Goal: Task Accomplishment & Management: Use online tool/utility

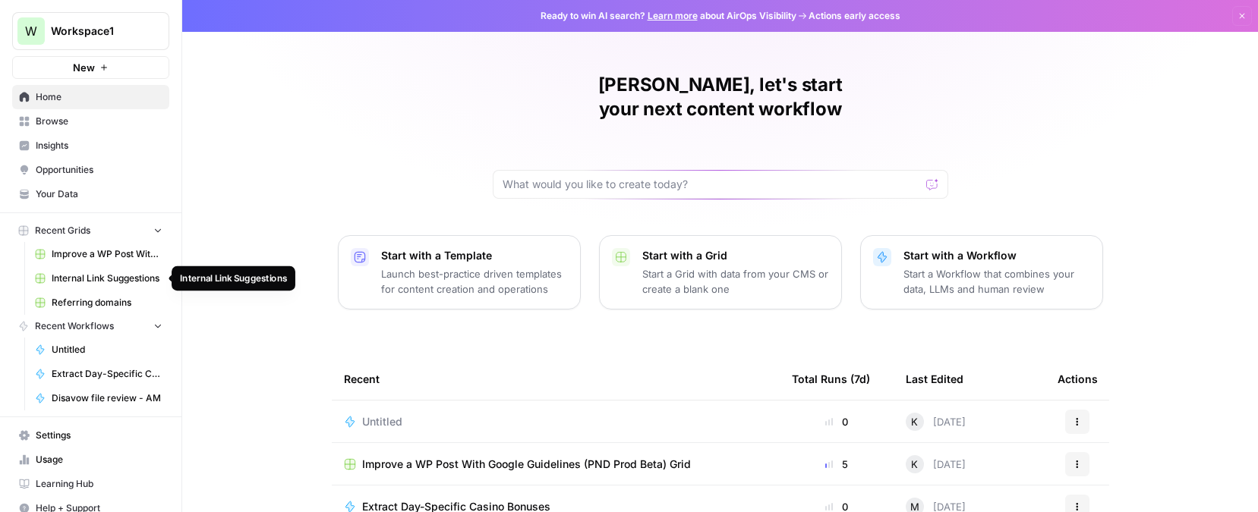
scroll to position [14, 0]
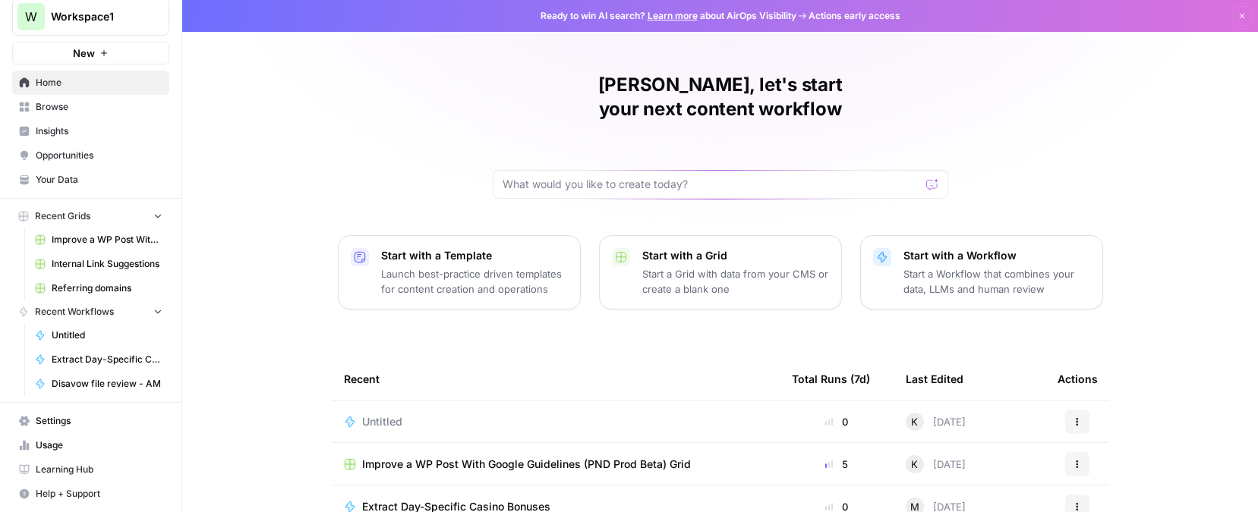
click at [498, 266] on p "Launch best-practice driven templates for content creation and operations" at bounding box center [474, 281] width 187 height 30
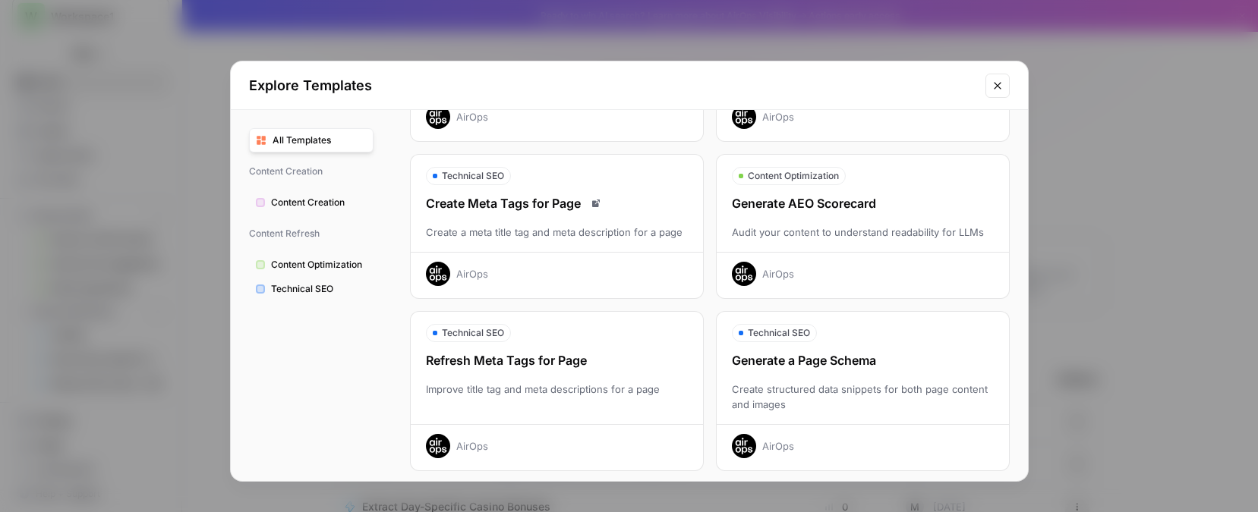
scroll to position [0, 0]
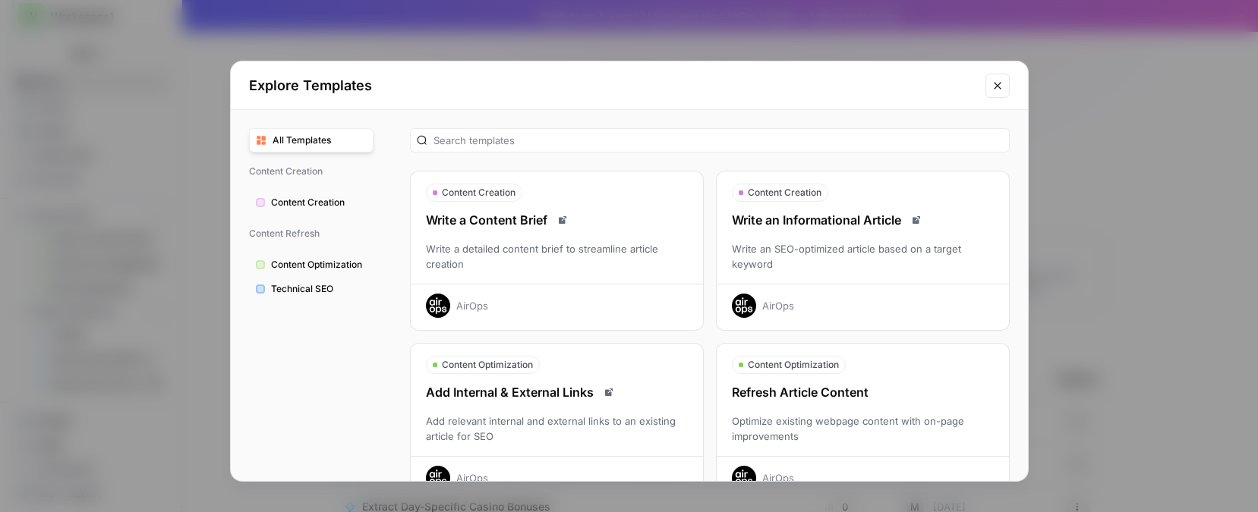
click at [788, 244] on div "Write an SEO-optimized article based on a target keyword" at bounding box center [863, 256] width 292 height 30
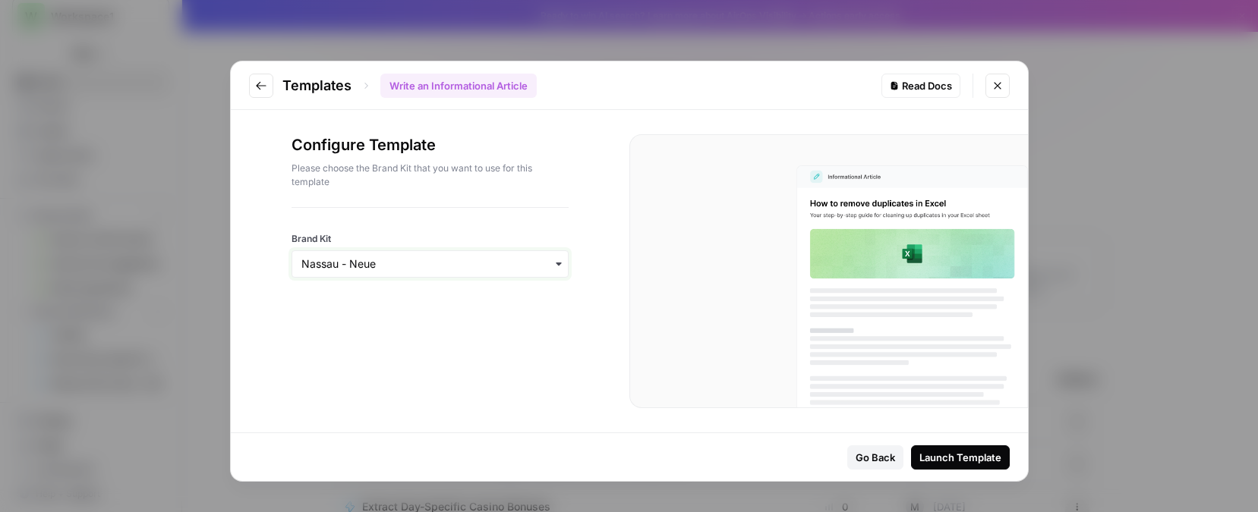
click at [512, 262] on input "Brand Kit" at bounding box center [429, 264] width 257 height 15
click at [512, 265] on input "Brand Kit" at bounding box center [429, 264] width 257 height 15
click at [256, 80] on icon "Go to previous step" at bounding box center [261, 86] width 12 height 12
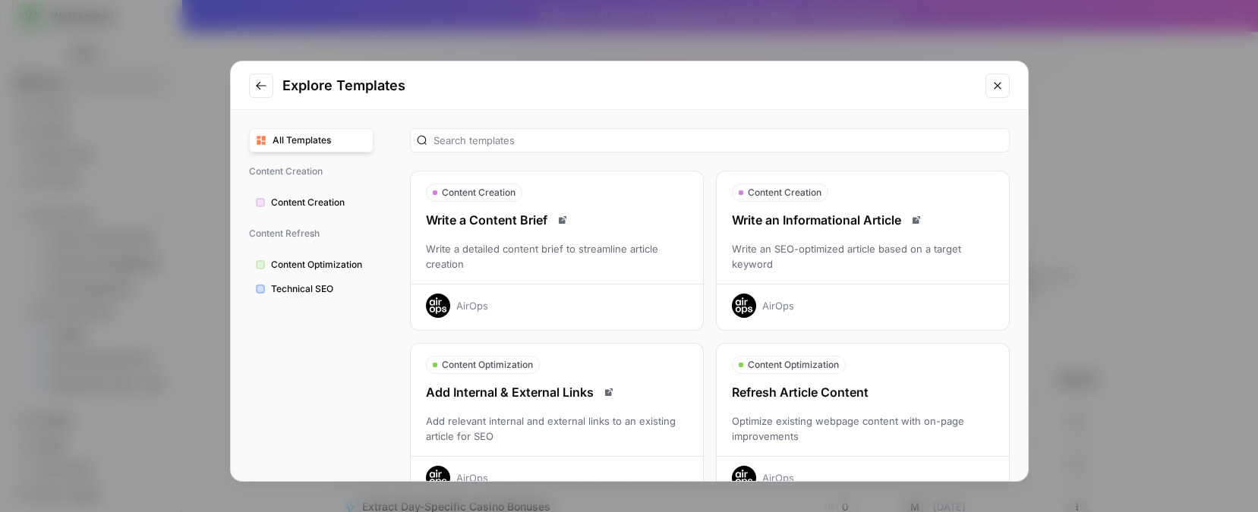
click at [268, 79] on button "Go to previous step" at bounding box center [261, 86] width 24 height 24
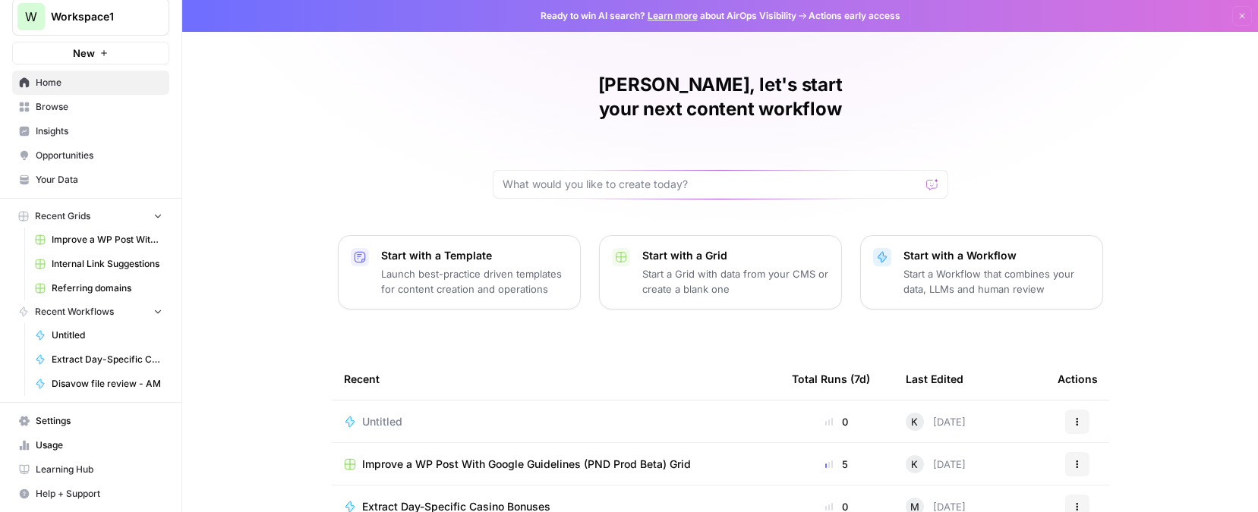
click at [782, 266] on p "Start a Grid with data from your CMS or create a blank one" at bounding box center [735, 281] width 187 height 30
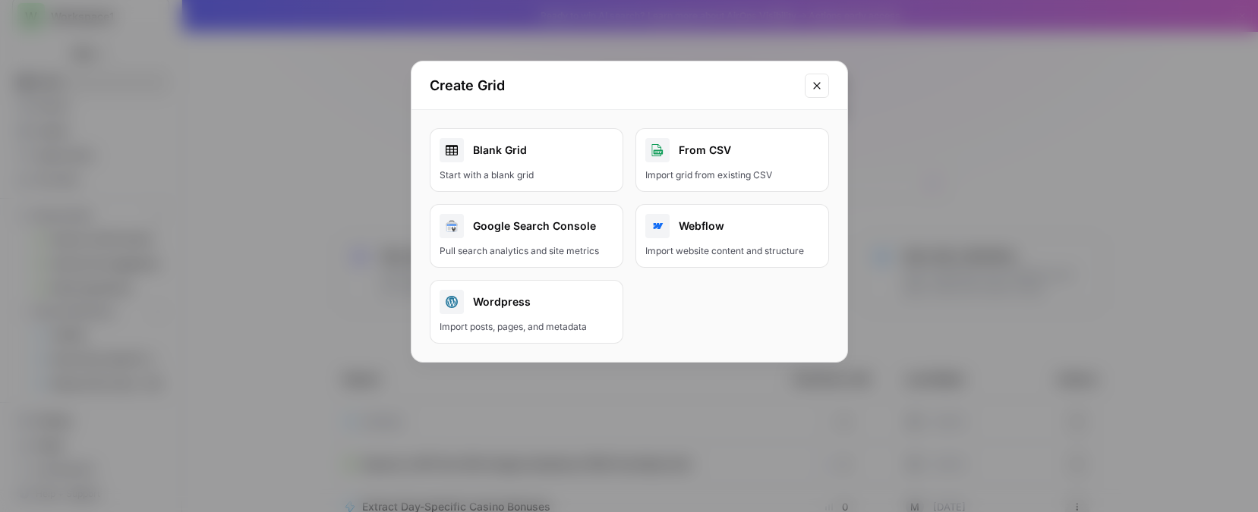
click at [554, 147] on div "Blank Grid" at bounding box center [527, 150] width 174 height 24
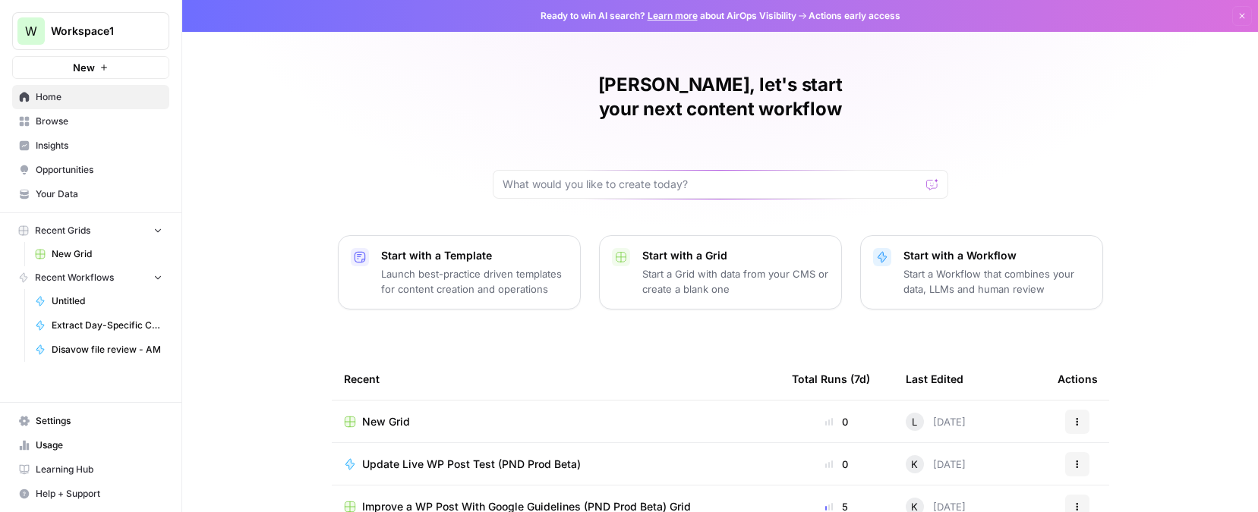
click at [941, 248] on p "Start with a Workflow" at bounding box center [996, 255] width 187 height 15
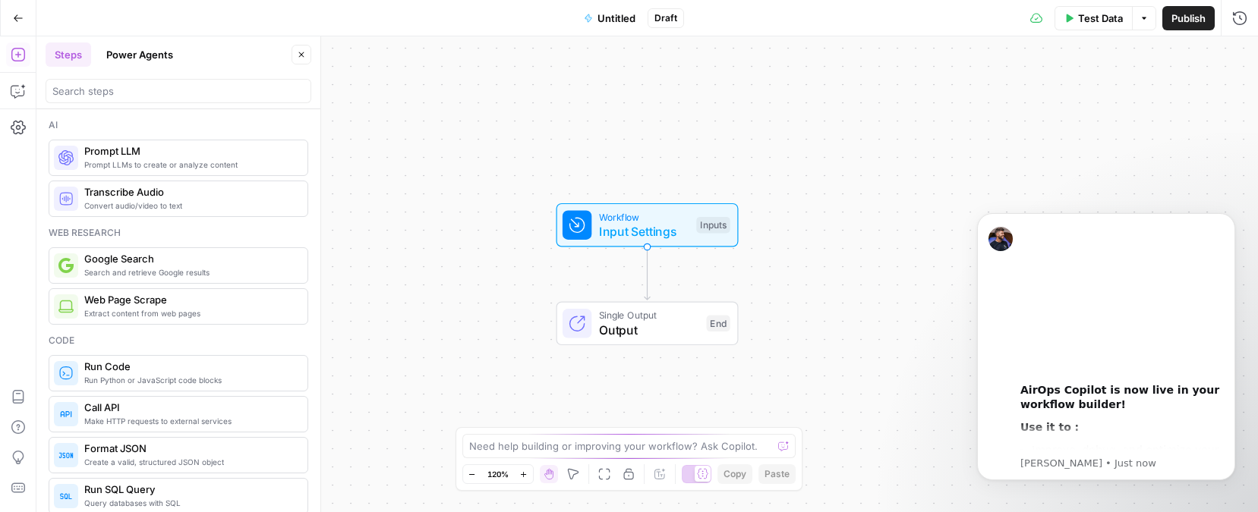
click at [230, 152] on span "Prompt LLM" at bounding box center [189, 150] width 211 height 15
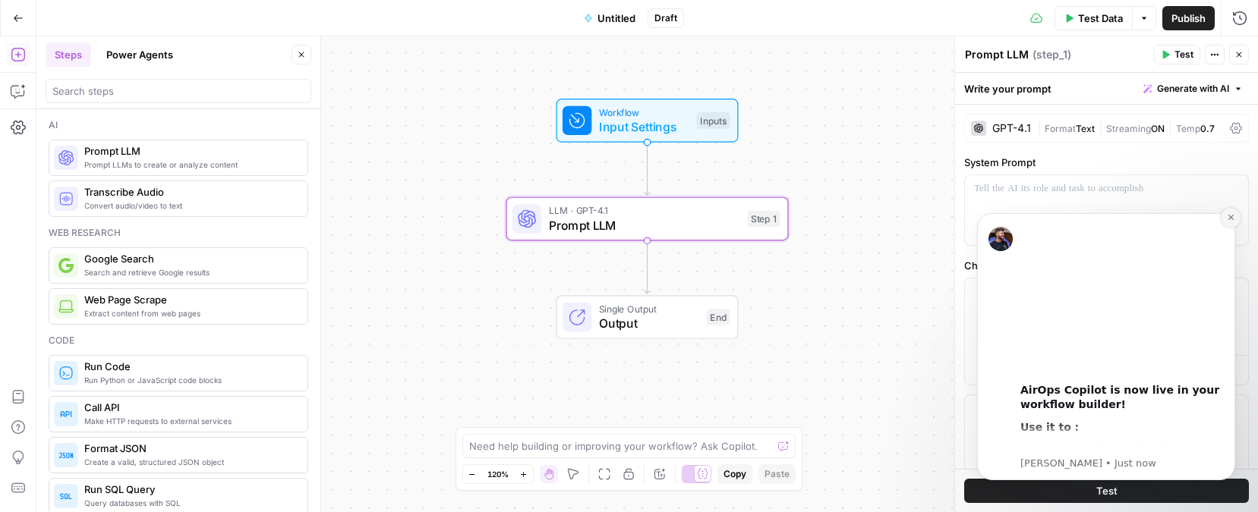
click at [1226, 214] on button "Dismiss notification" at bounding box center [1231, 218] width 20 height 20
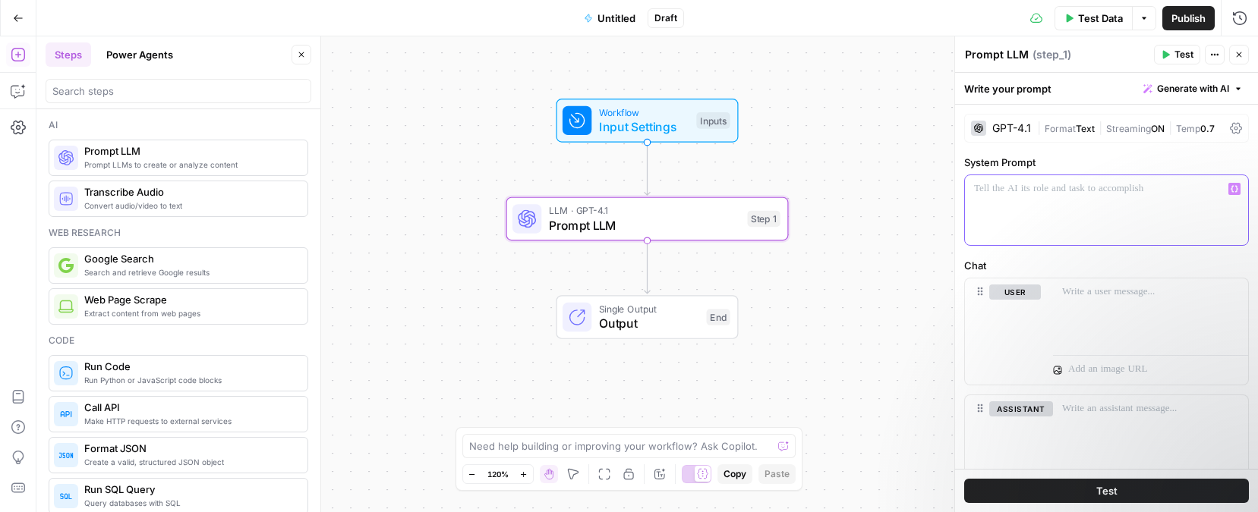
click at [1123, 210] on div at bounding box center [1106, 210] width 283 height 70
